Goal: Task Accomplishment & Management: Complete application form

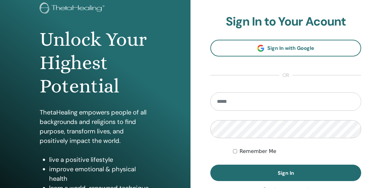
scroll to position [63, 0]
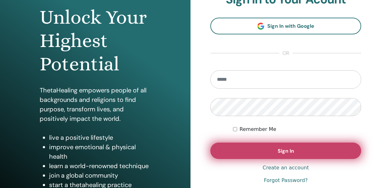
type input "**********"
click at [279, 150] on span "Sign In" at bounding box center [286, 150] width 16 height 7
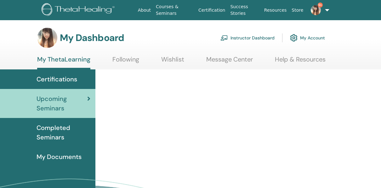
click at [265, 39] on link "Instructor Dashboard" at bounding box center [247, 38] width 54 height 14
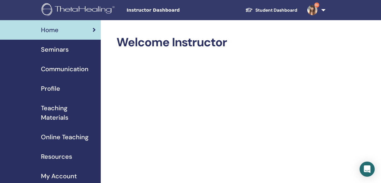
click at [53, 45] on span "Seminars" at bounding box center [55, 49] width 28 height 9
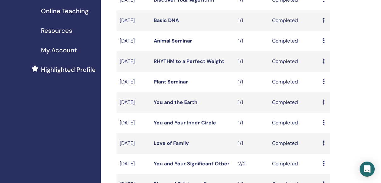
scroll to position [220, 0]
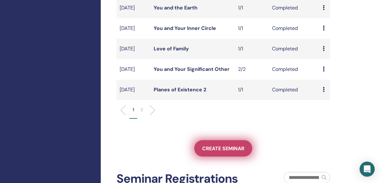
click at [221, 156] on link "Create seminar" at bounding box center [223, 148] width 58 height 16
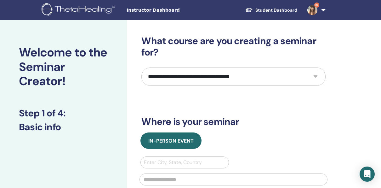
click at [310, 73] on select "**********" at bounding box center [233, 76] width 184 height 18
select select "****"
click at [141, 67] on select "**********" at bounding box center [233, 76] width 184 height 18
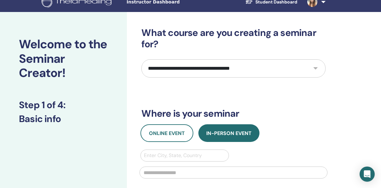
scroll to position [31, 0]
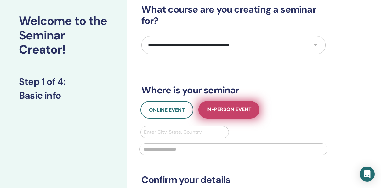
click at [210, 111] on span "In-Person Event" at bounding box center [228, 110] width 45 height 8
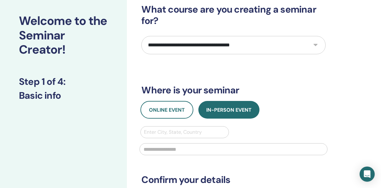
scroll to position [63, 0]
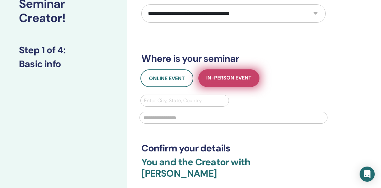
click at [224, 72] on button "In-Person Event" at bounding box center [228, 78] width 61 height 18
click at [223, 75] on span "In-Person Event" at bounding box center [228, 78] width 45 height 8
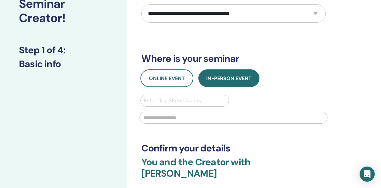
click at [173, 99] on div at bounding box center [184, 100] width 81 height 9
type input "*****"
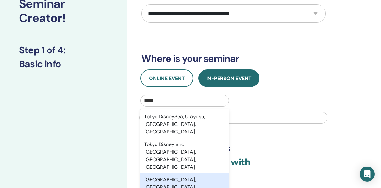
click at [175, 173] on div "Tokyo, JPN" at bounding box center [184, 183] width 88 height 20
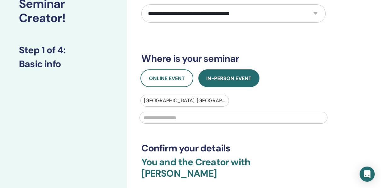
click at [163, 115] on input "text" at bounding box center [233, 117] width 188 height 12
type input "*****"
click at [306, 58] on h3 "Where is your seminar" at bounding box center [233, 58] width 184 height 11
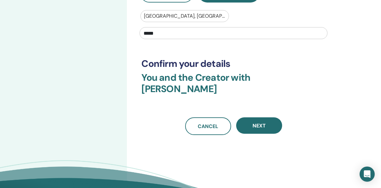
scroll to position [157, 0]
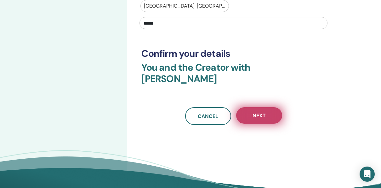
click at [268, 108] on button "Next" at bounding box center [259, 115] width 46 height 16
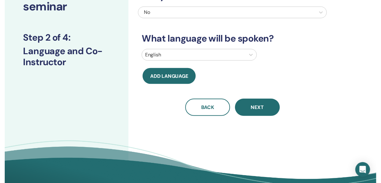
scroll to position [63, 0]
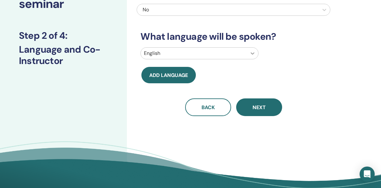
click at [250, 57] on div at bounding box center [252, 53] width 11 height 11
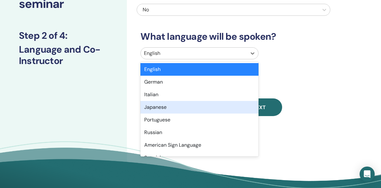
click at [219, 106] on div "Japanese" at bounding box center [199, 107] width 118 height 13
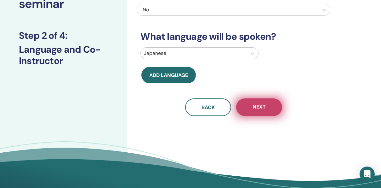
click at [255, 105] on span "Next" at bounding box center [258, 107] width 13 height 8
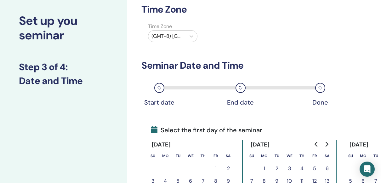
scroll to position [0, 0]
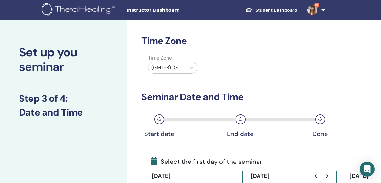
click at [106, 4] on img at bounding box center [79, 10] width 75 height 14
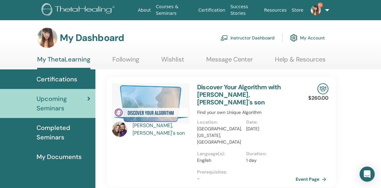
click at [239, 36] on link "Instructor Dashboard" at bounding box center [247, 38] width 54 height 14
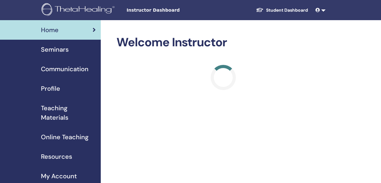
click at [54, 110] on span "Teaching Materials" at bounding box center [68, 112] width 55 height 19
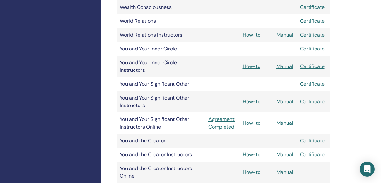
scroll to position [1102, 0]
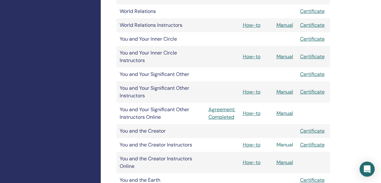
click at [281, 141] on link "Manual" at bounding box center [284, 144] width 17 height 7
